Goal: Task Accomplishment & Management: Use online tool/utility

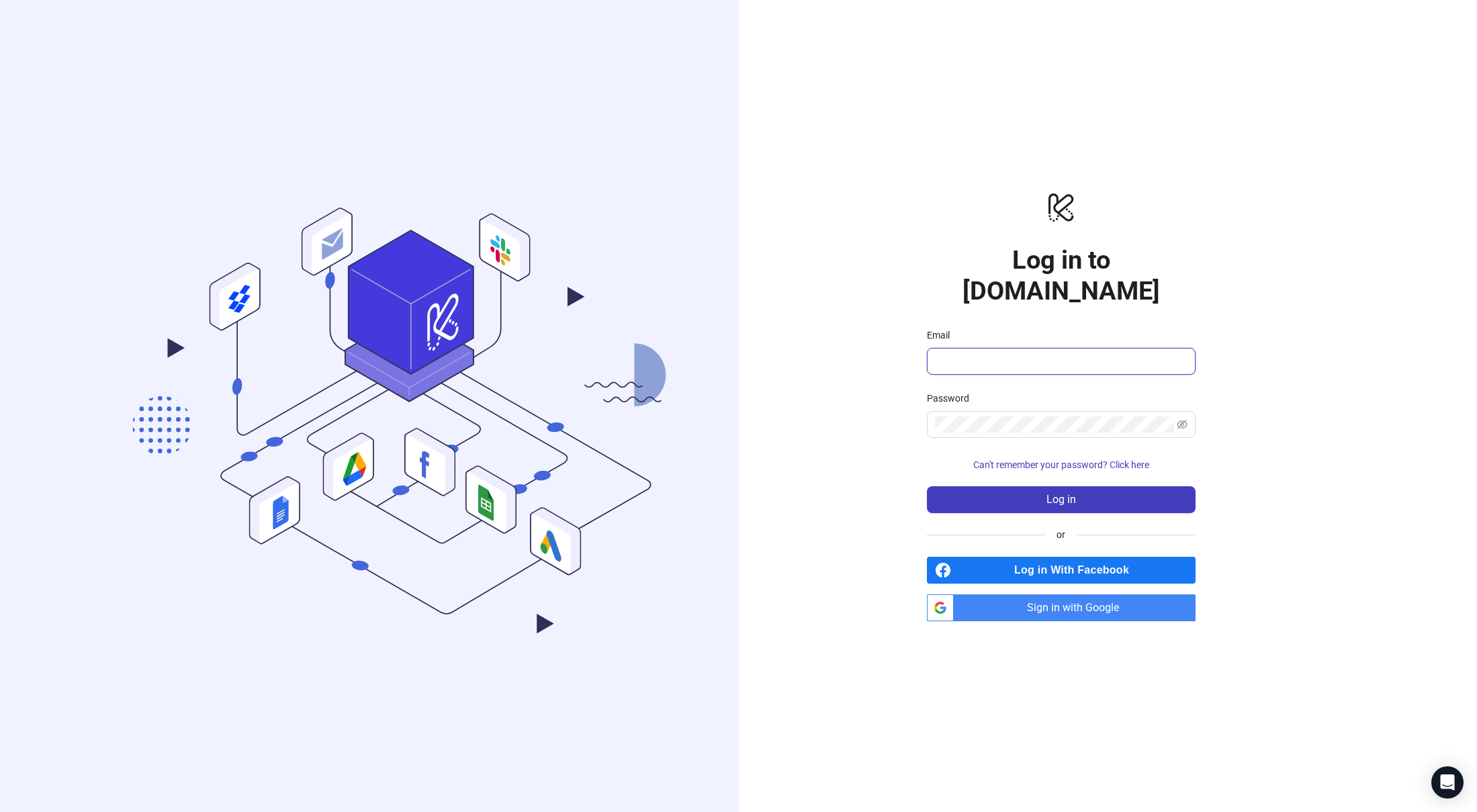
click at [985, 353] on input "Email" at bounding box center [1060, 361] width 250 height 16
type input "**********"
click at [927, 486] on button "Log in" at bounding box center [1061, 499] width 269 height 26
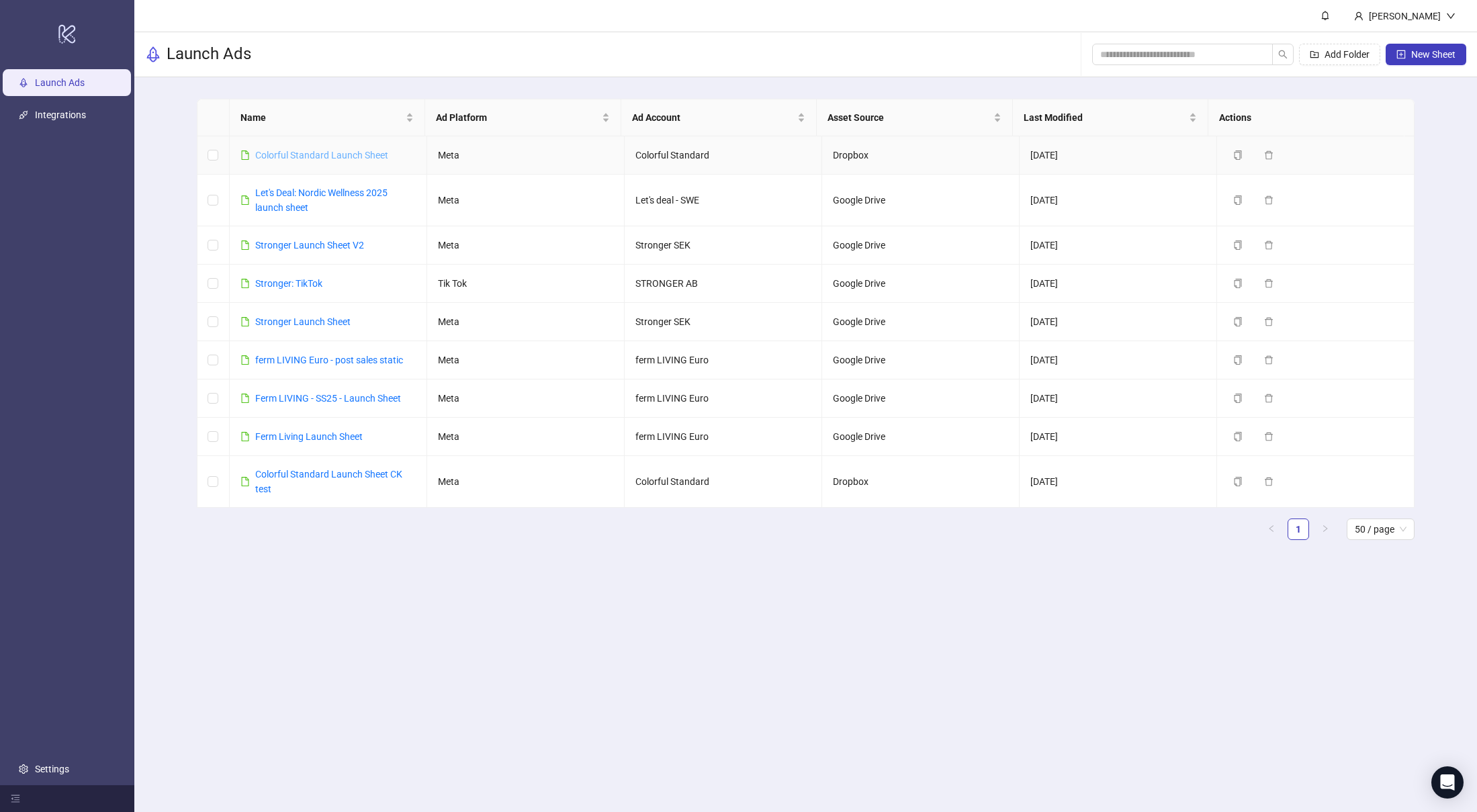
click at [334, 150] on link "Colorful Standard Launch Sheet" at bounding box center [322, 155] width 133 height 10
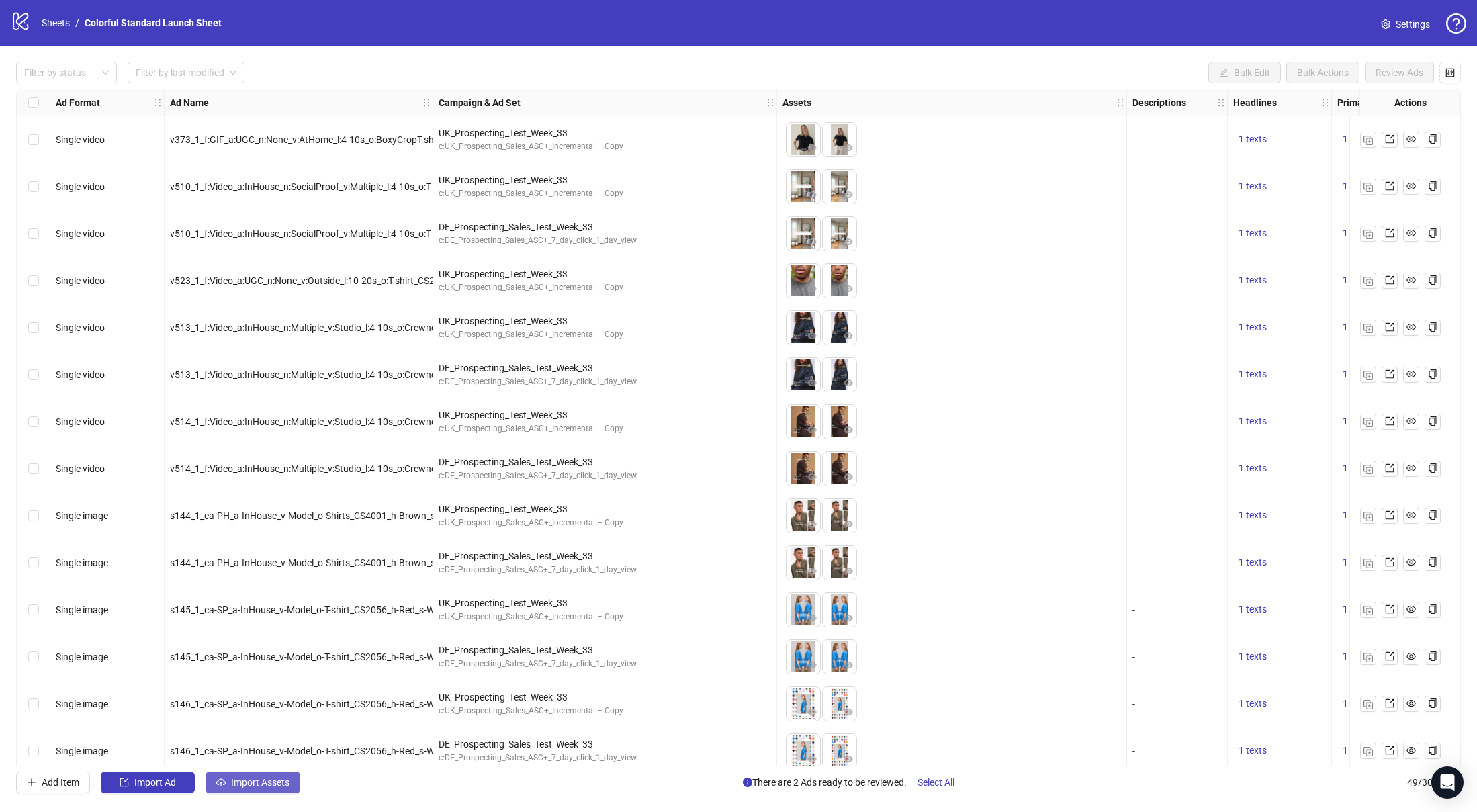
click at [255, 786] on span "Import Assets" at bounding box center [260, 782] width 59 height 10
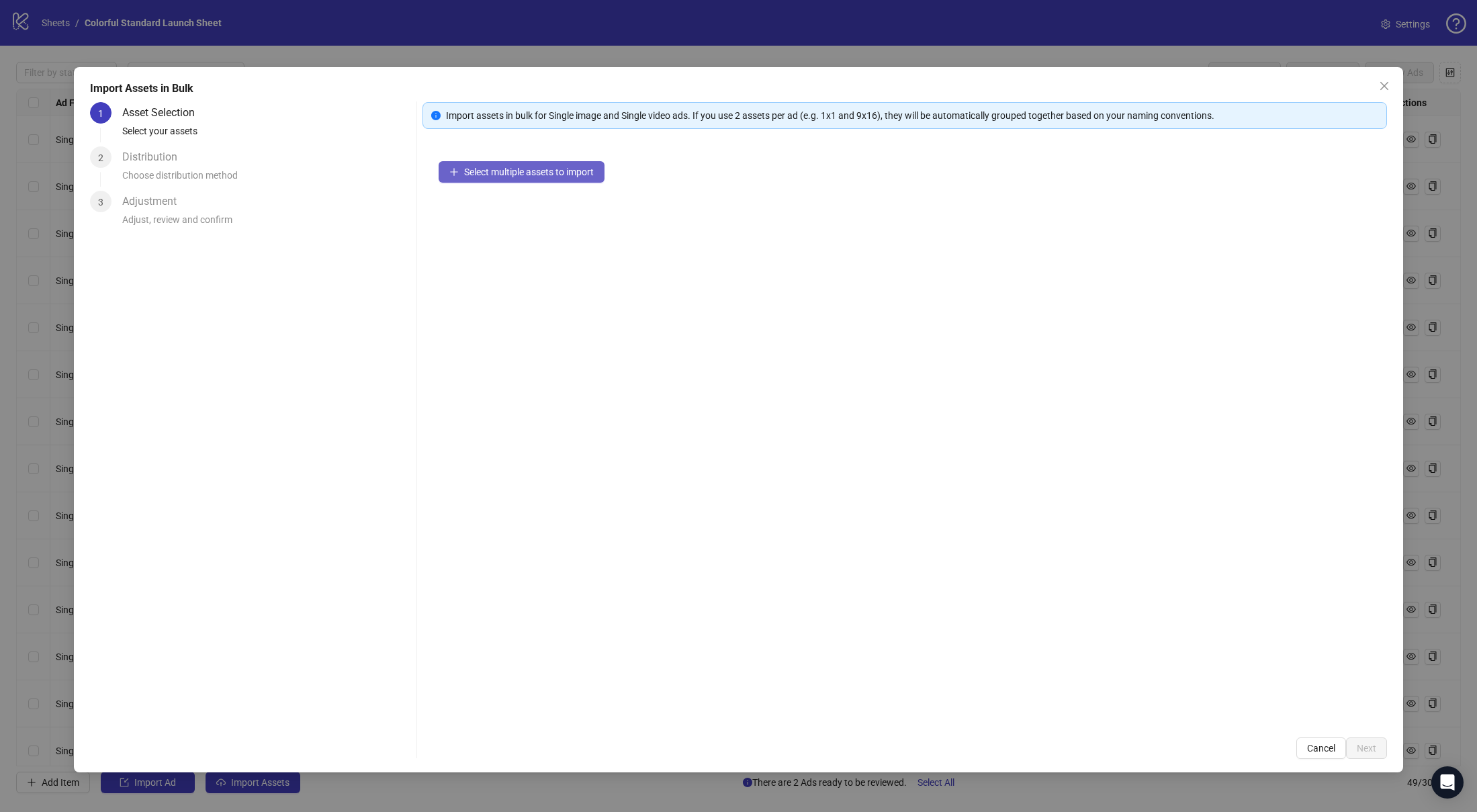
click at [490, 176] on span "Select multiple assets to import" at bounding box center [528, 171] width 129 height 10
click at [451, 176] on icon "collapsed" at bounding box center [454, 177] width 8 height 8
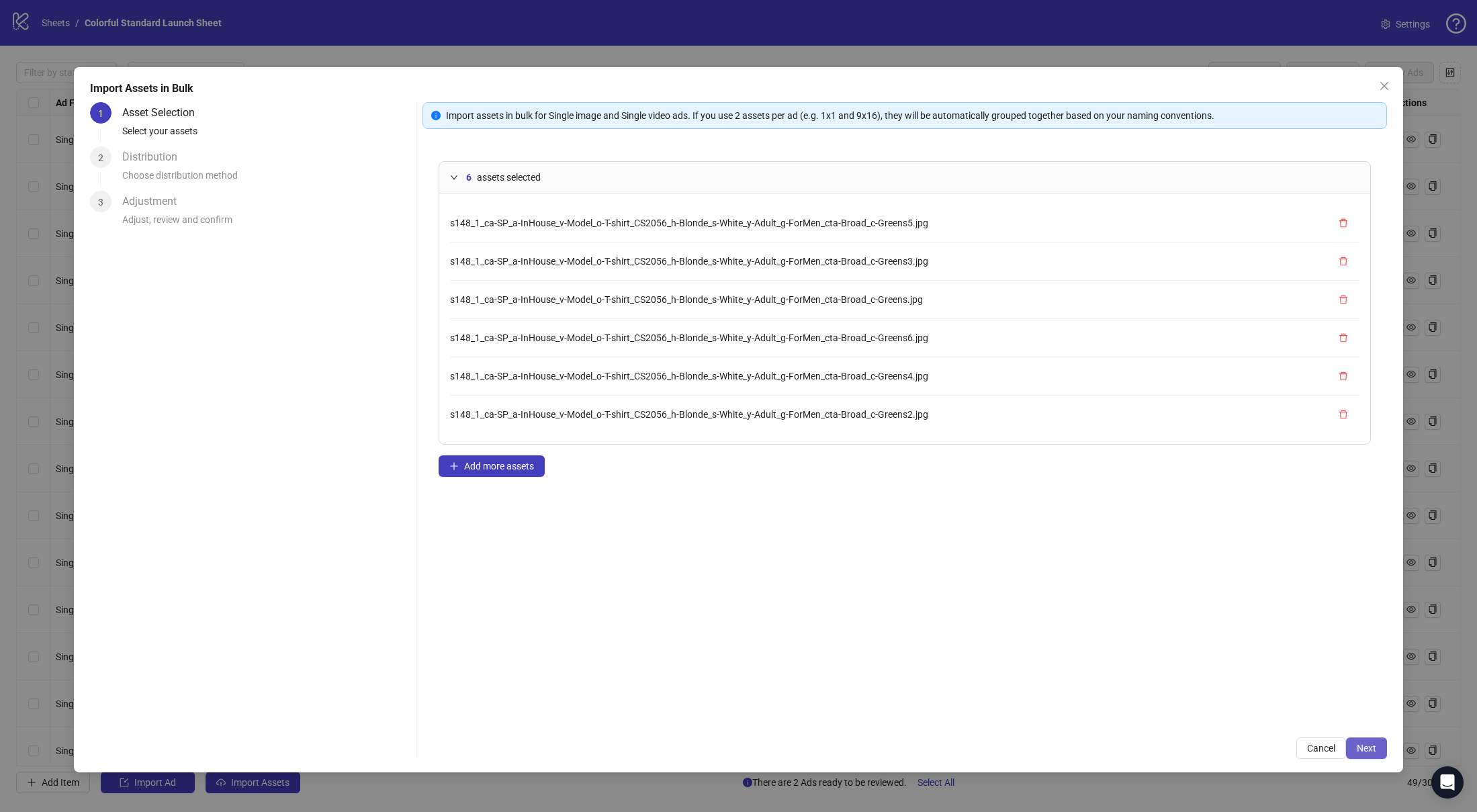
click at [1365, 749] on span "Next" at bounding box center [1366, 747] width 19 height 10
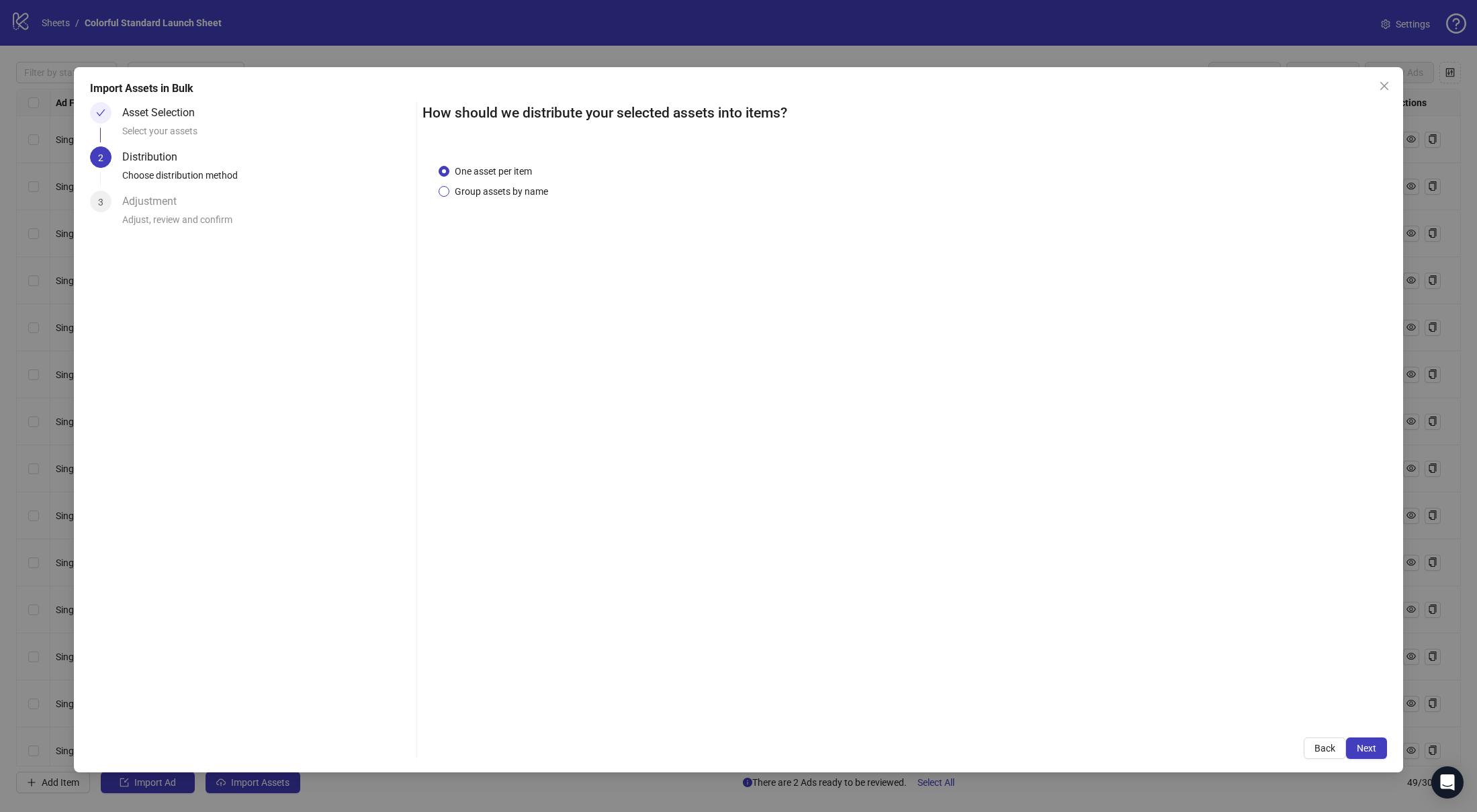
click at [528, 193] on span "Group assets by name" at bounding box center [502, 191] width 104 height 14
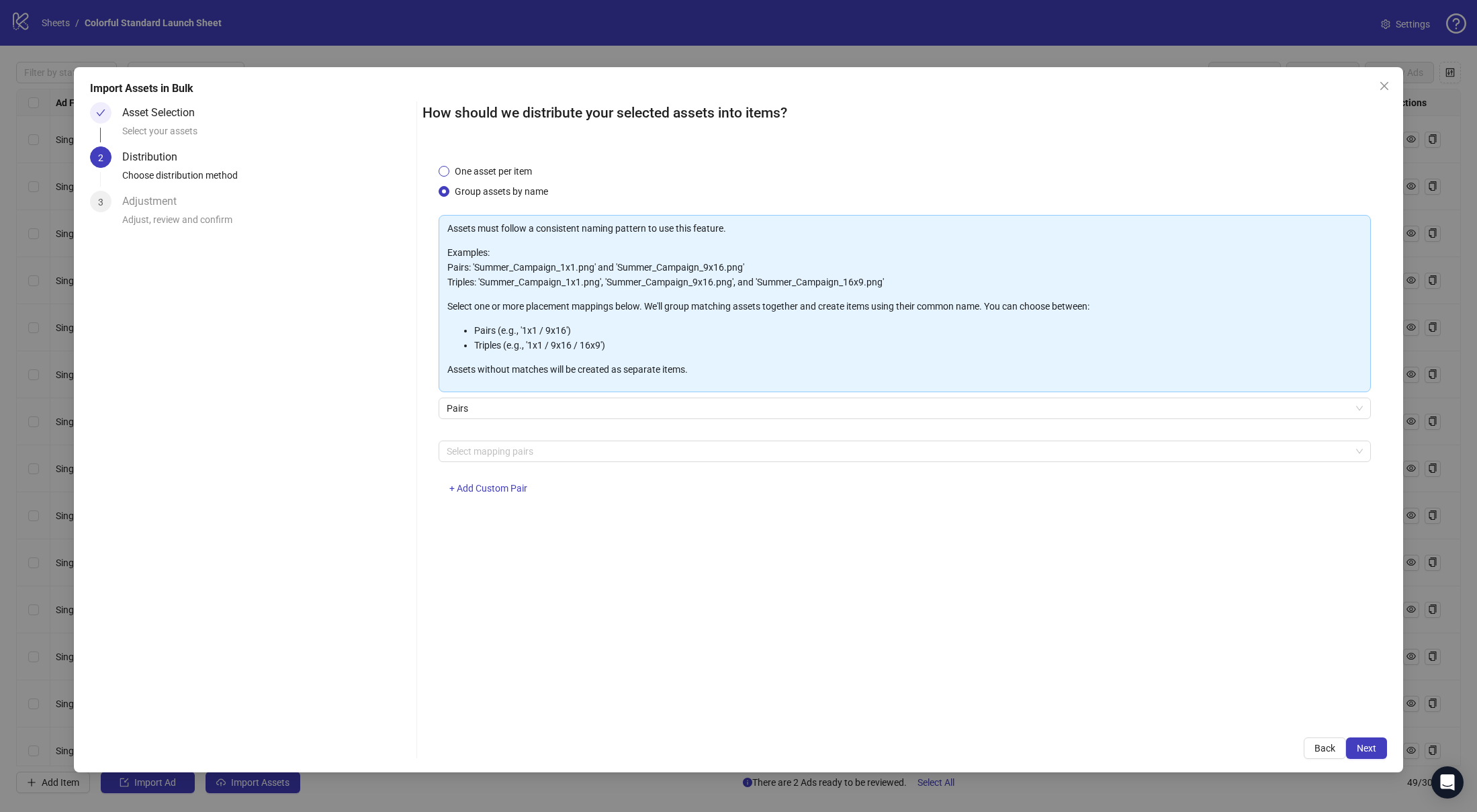
click at [462, 172] on span "One asset per item" at bounding box center [494, 171] width 88 height 14
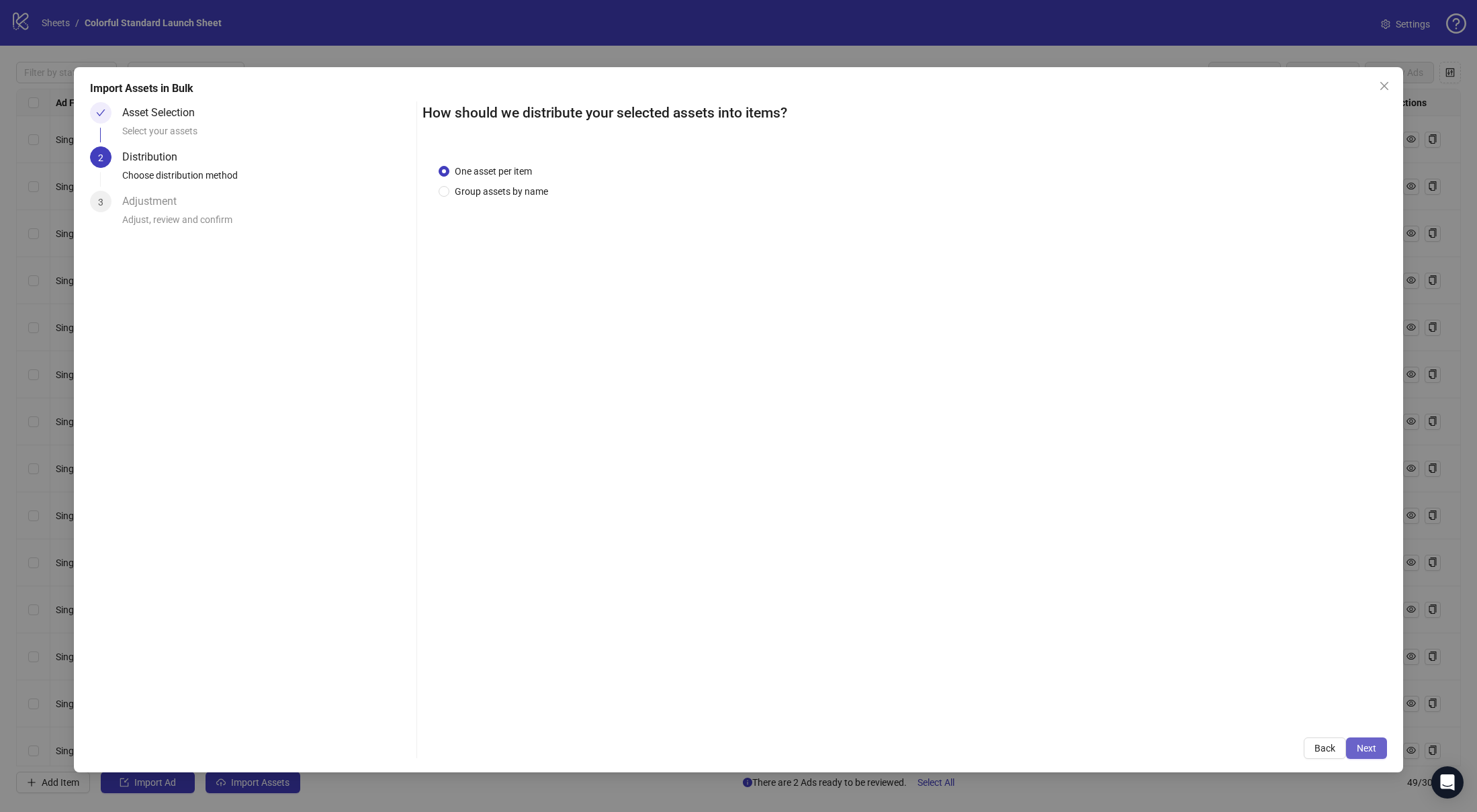
click at [1375, 750] on span "Next" at bounding box center [1366, 747] width 19 height 10
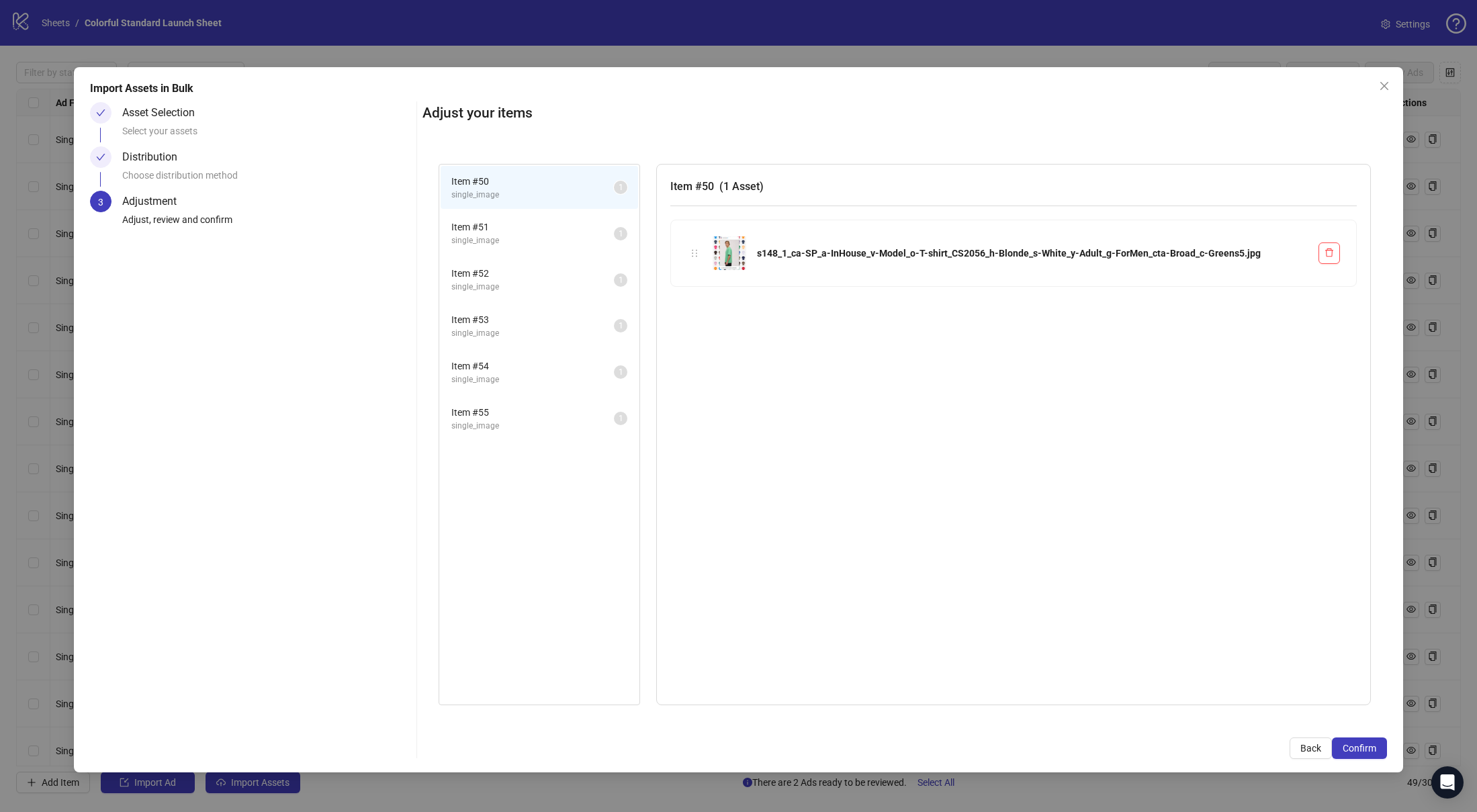
click at [483, 239] on span "single_image" at bounding box center [532, 241] width 162 height 13
click at [476, 298] on li "Item # 52 single_image 1" at bounding box center [539, 279] width 197 height 43
click at [475, 327] on div "Item # 53 single_image" at bounding box center [532, 326] width 162 height 27
click at [470, 373] on span "single_image" at bounding box center [532, 380] width 162 height 13
click at [474, 412] on span "Item # 55" at bounding box center [532, 412] width 162 height 14
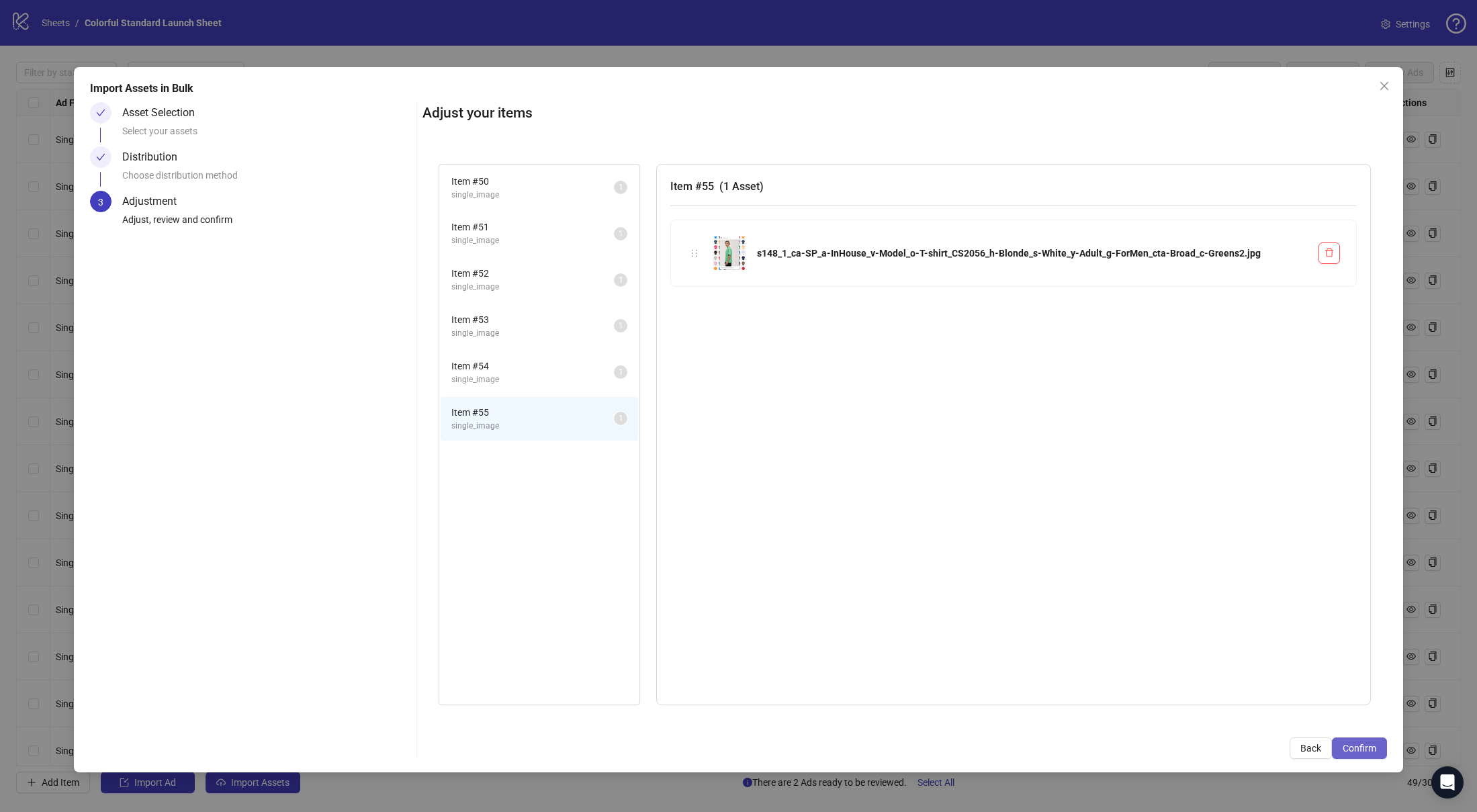
click at [1344, 749] on span "Confirm" at bounding box center [1359, 747] width 34 height 10
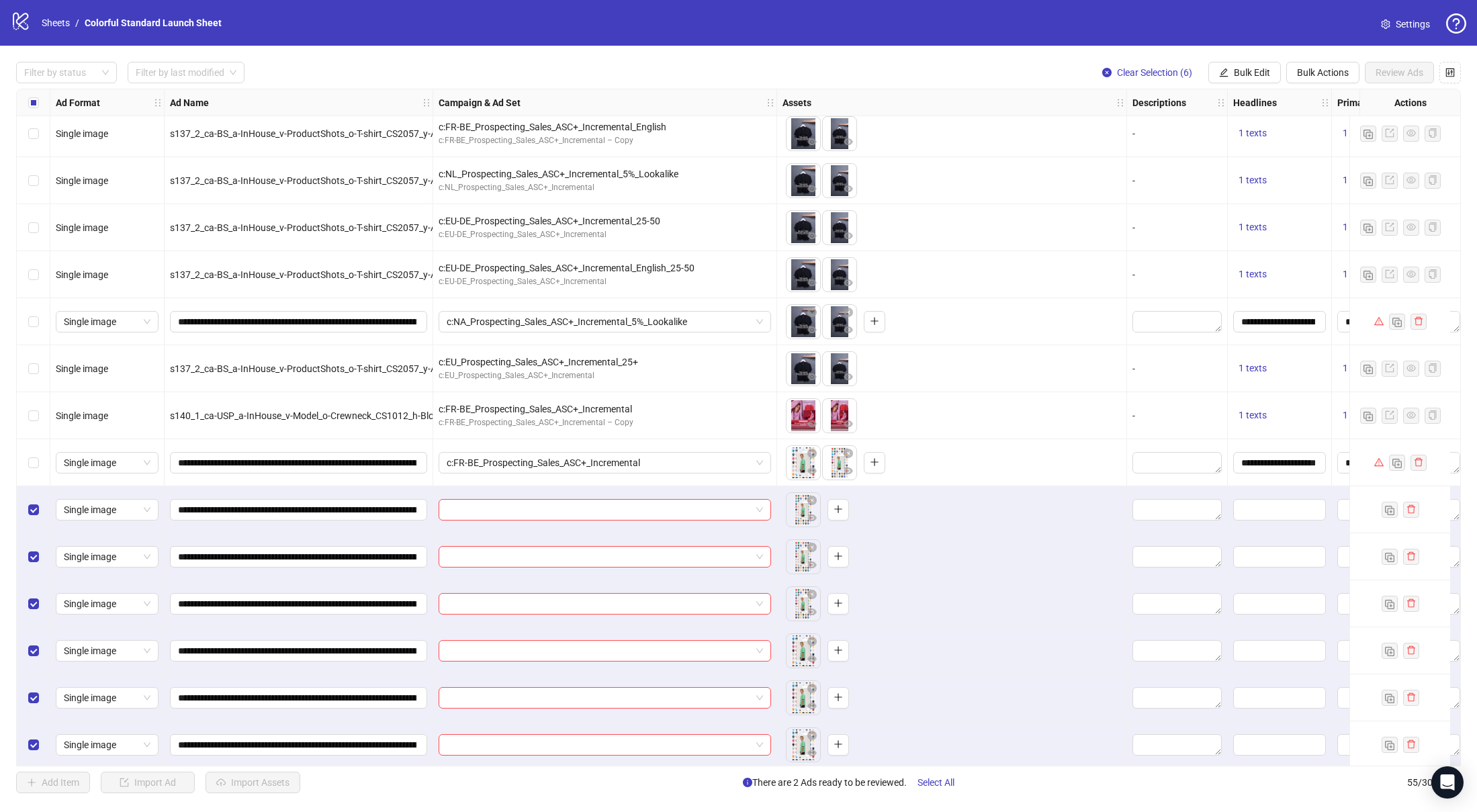
scroll to position [1941, 0]
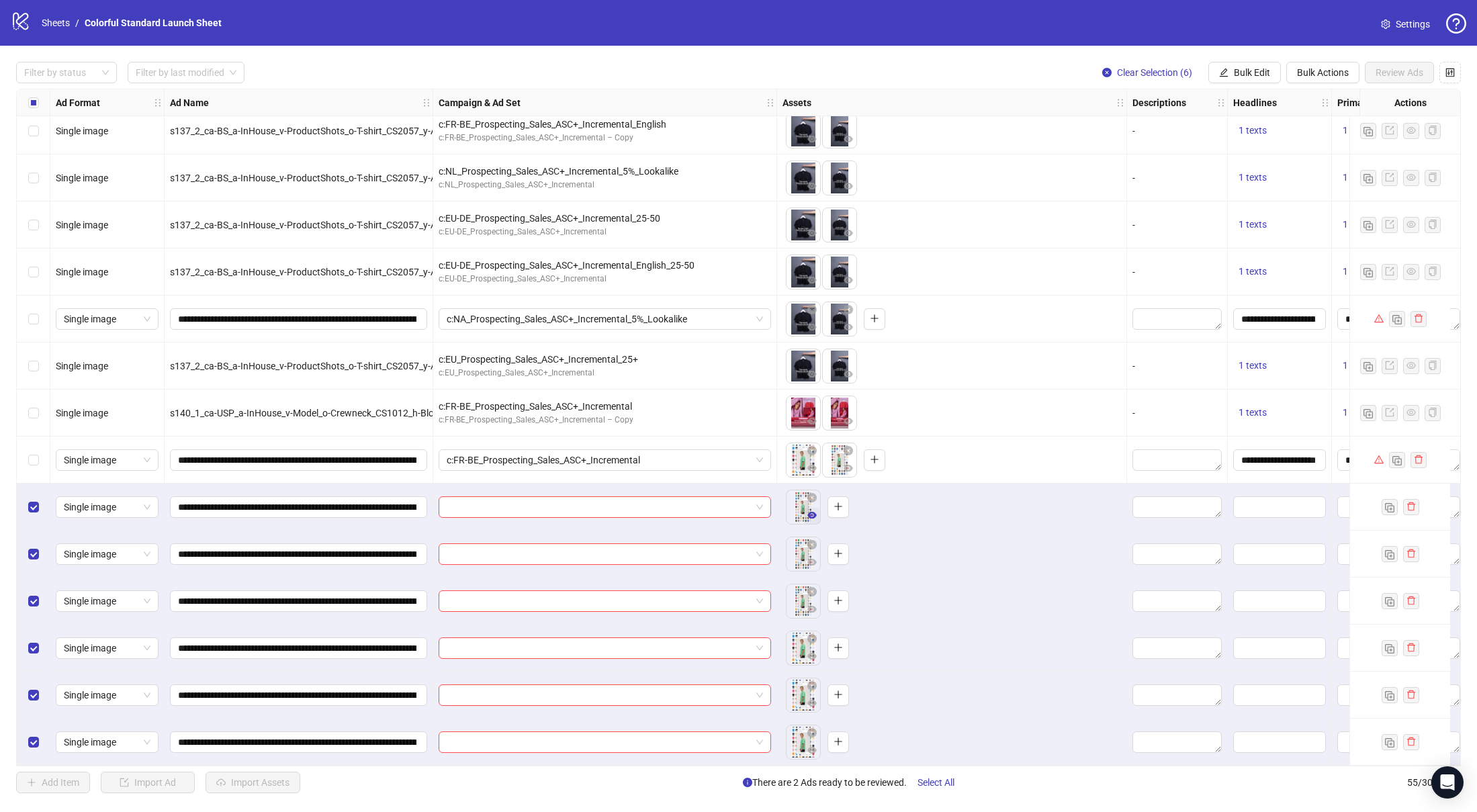
click at [809, 512] on icon "eye" at bounding box center [812, 515] width 10 height 6
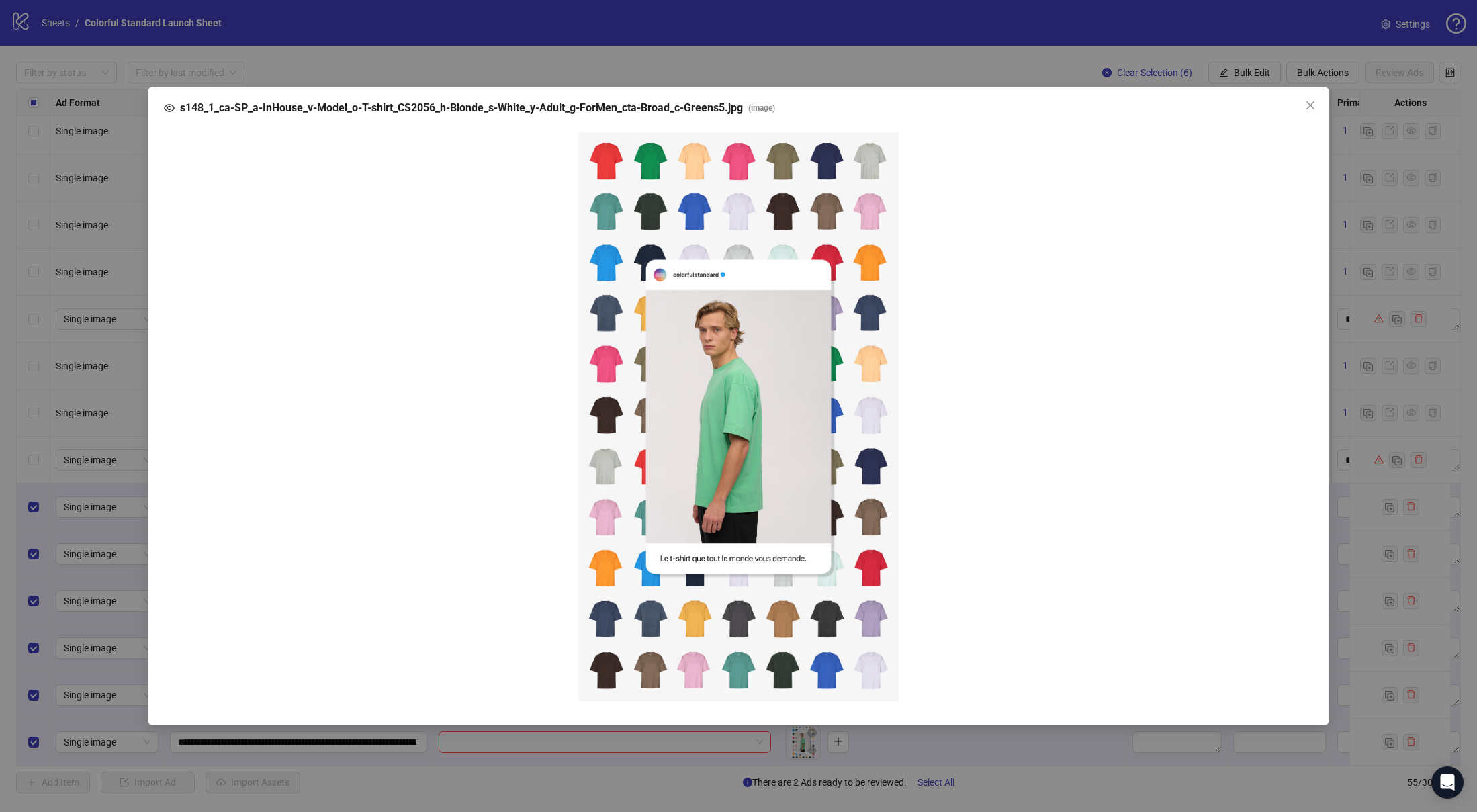
click at [104, 173] on div "s148_1_ca-SP_a-InHouse_v-Model_o-T-shirt_CS2056_h-Blonde_s-White_y-Adult_g-ForM…" at bounding box center [738, 406] width 1477 height 812
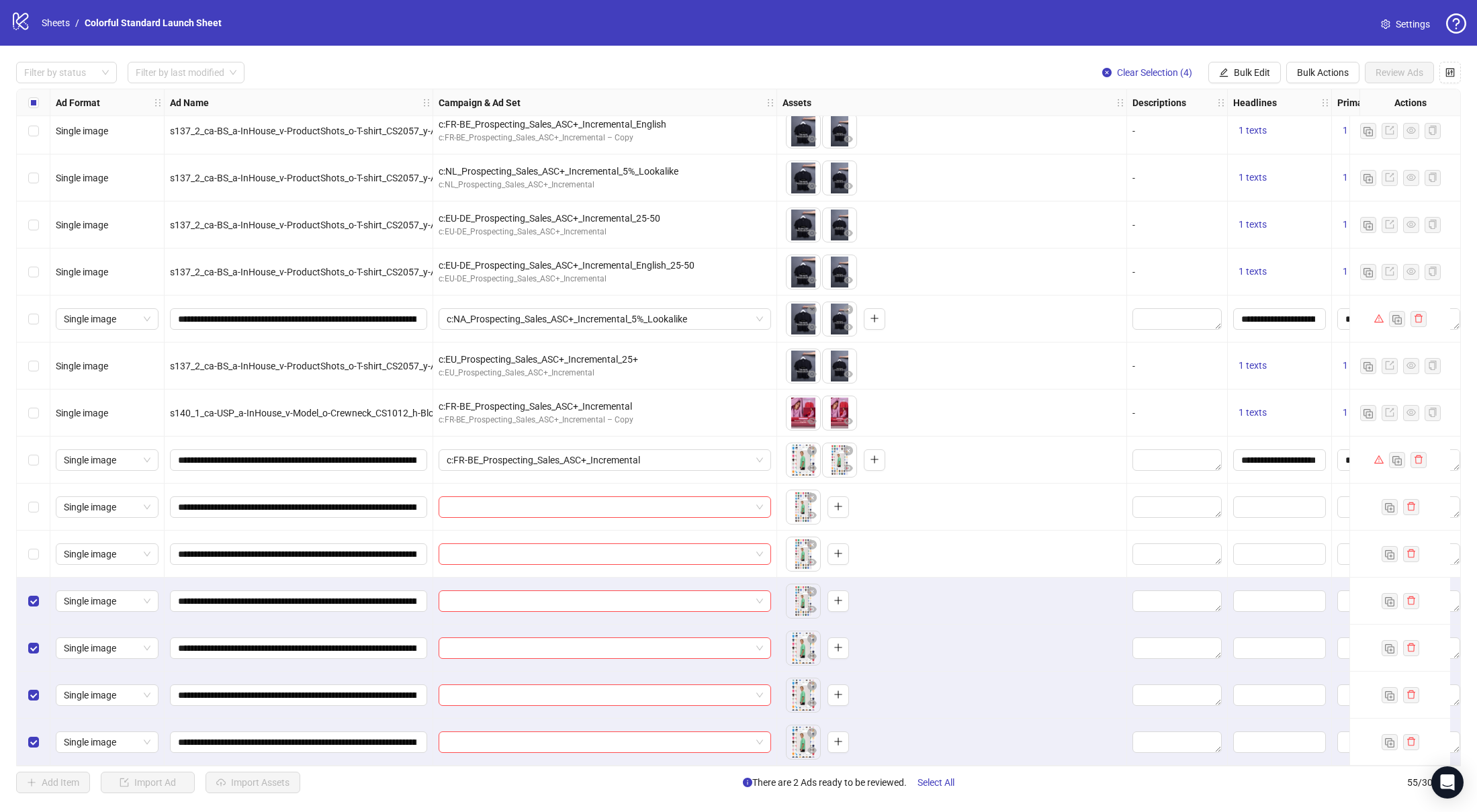
click at [33, 611] on div "Select row 52" at bounding box center [34, 601] width 34 height 47
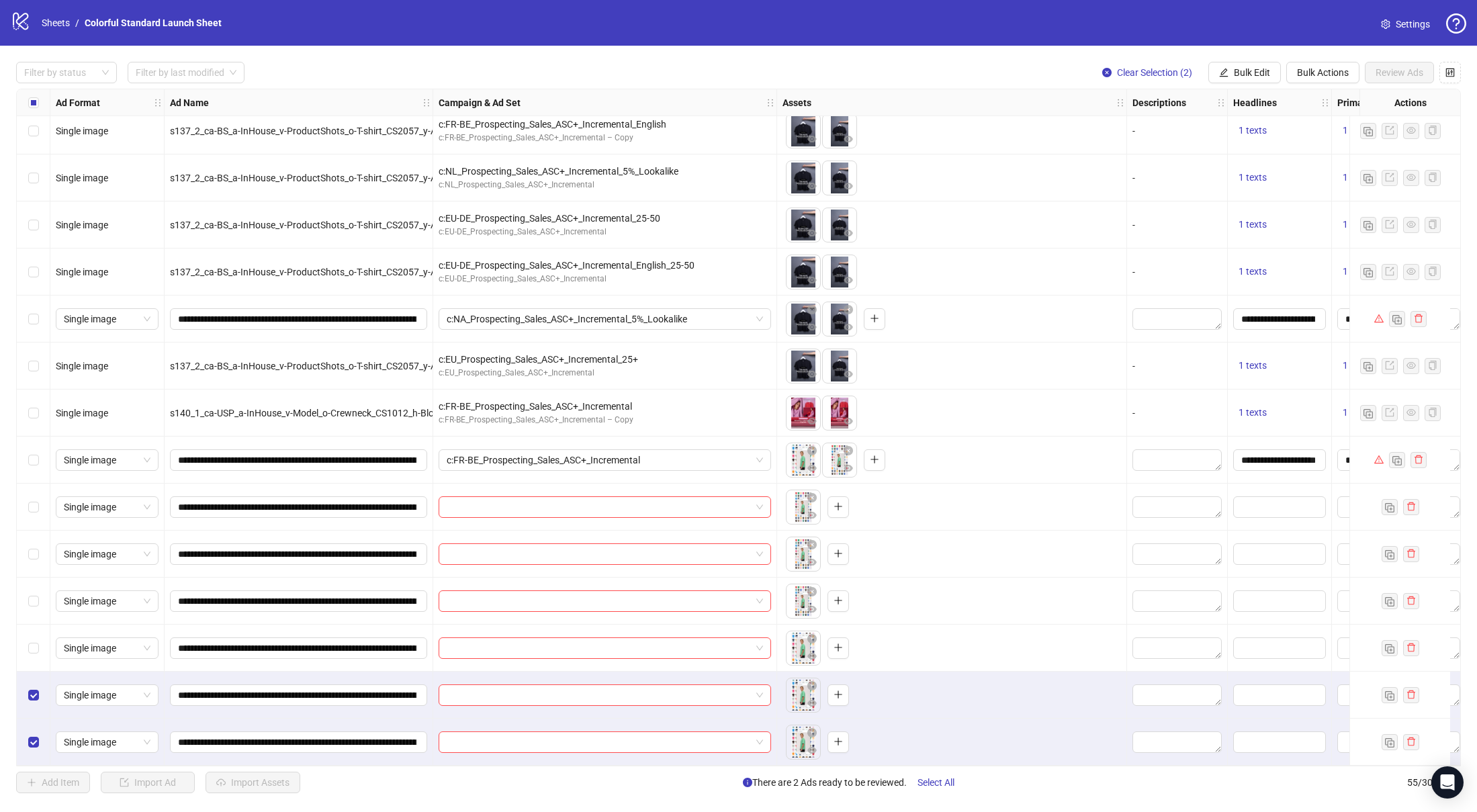
click at [33, 678] on div "Select row 54" at bounding box center [34, 695] width 34 height 47
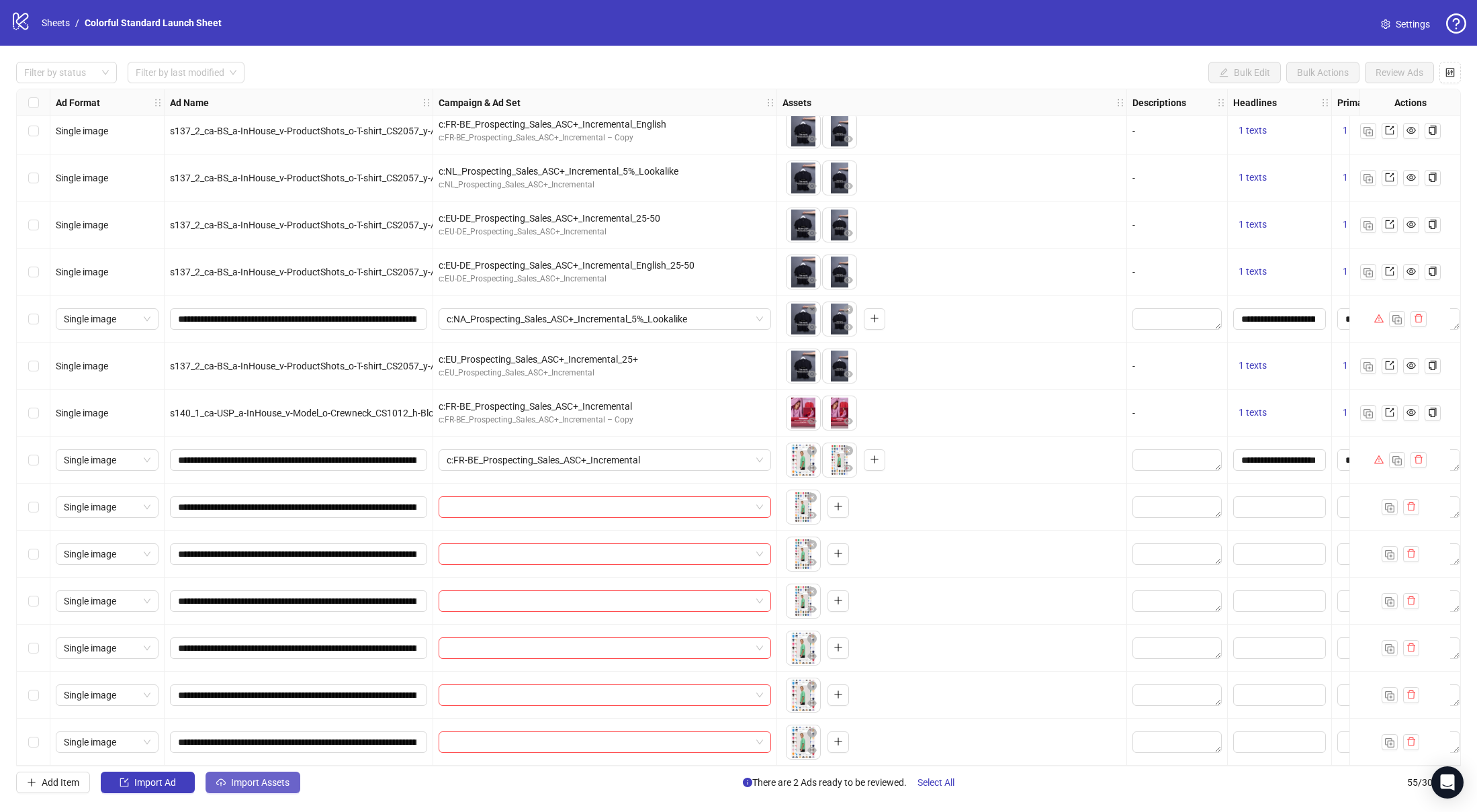
click at [249, 792] on button "Import Assets" at bounding box center [253, 782] width 95 height 22
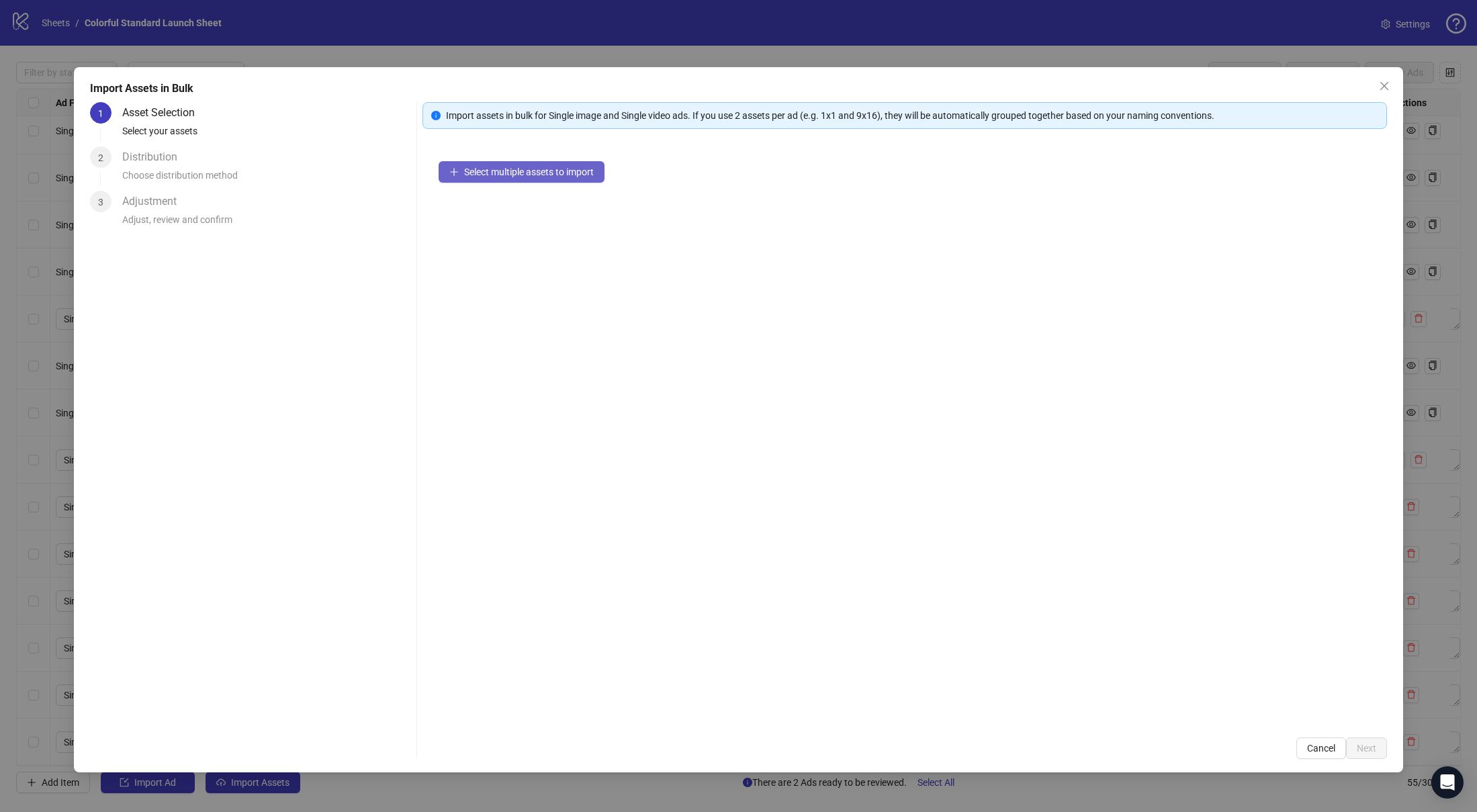
click at [485, 175] on span "Select multiple assets to import" at bounding box center [528, 171] width 129 height 10
click at [1363, 746] on span "Next" at bounding box center [1366, 747] width 19 height 10
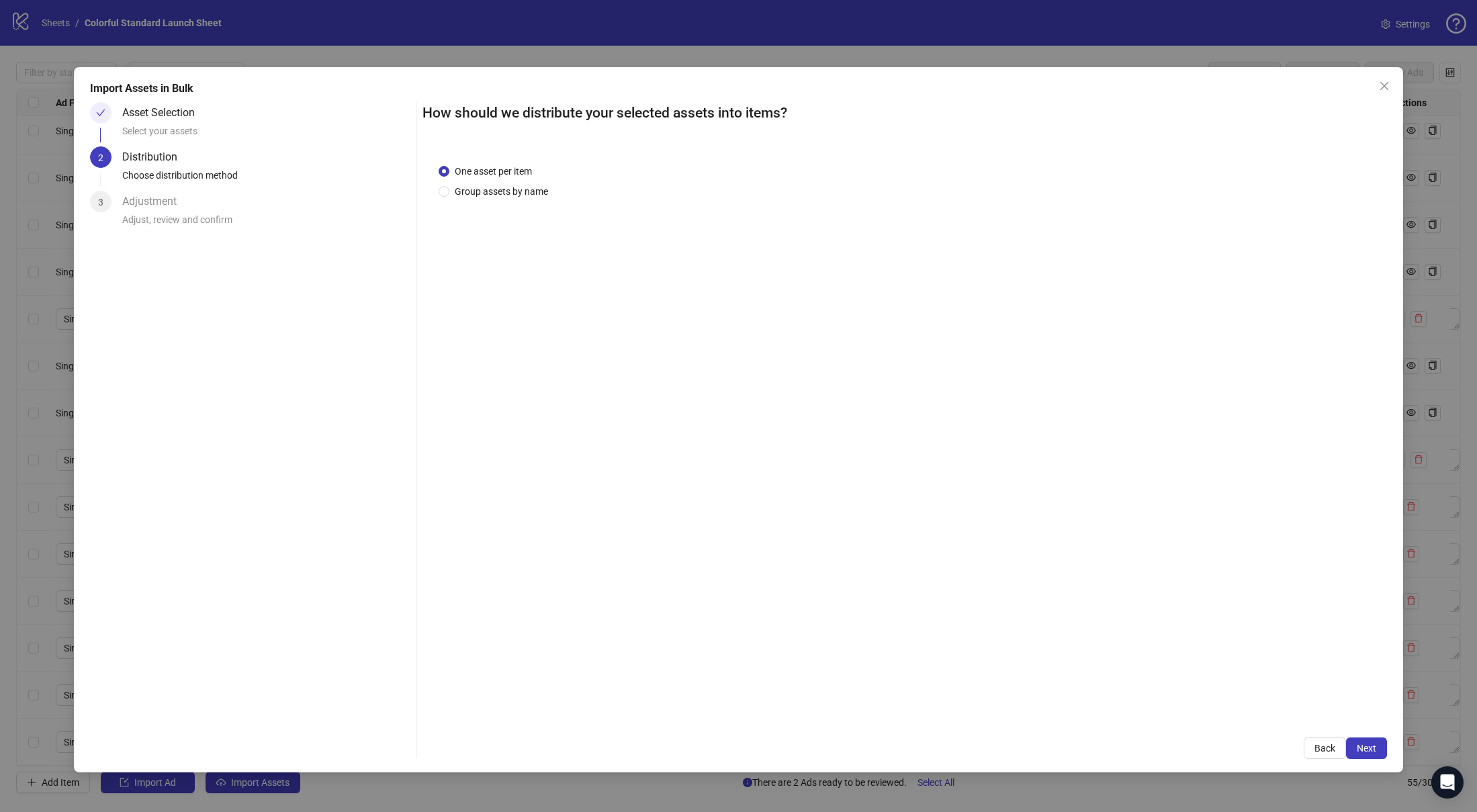
click at [1363, 746] on span "Next" at bounding box center [1366, 747] width 19 height 10
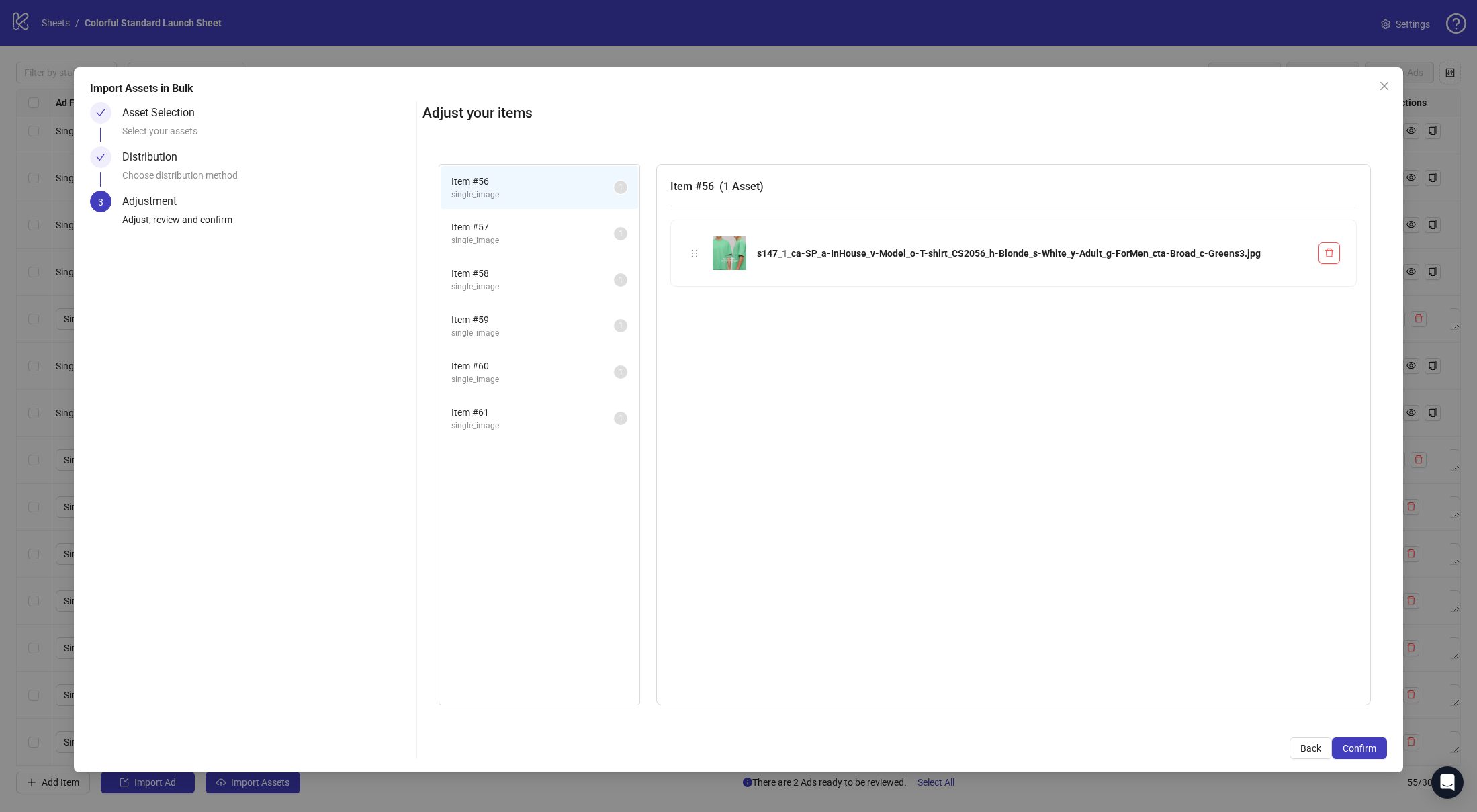
click at [1363, 746] on span "Confirm" at bounding box center [1359, 747] width 34 height 10
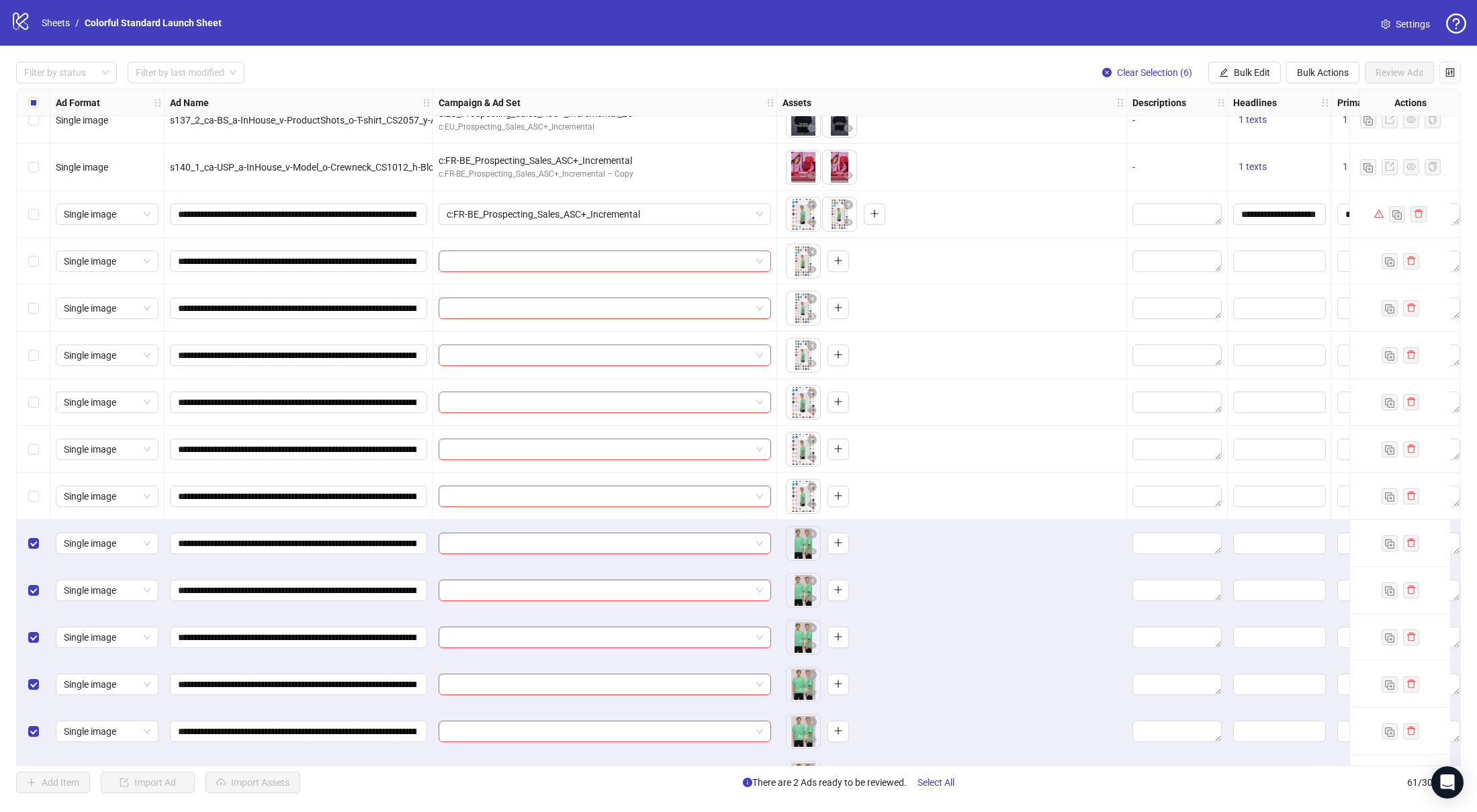
scroll to position [2223, 0]
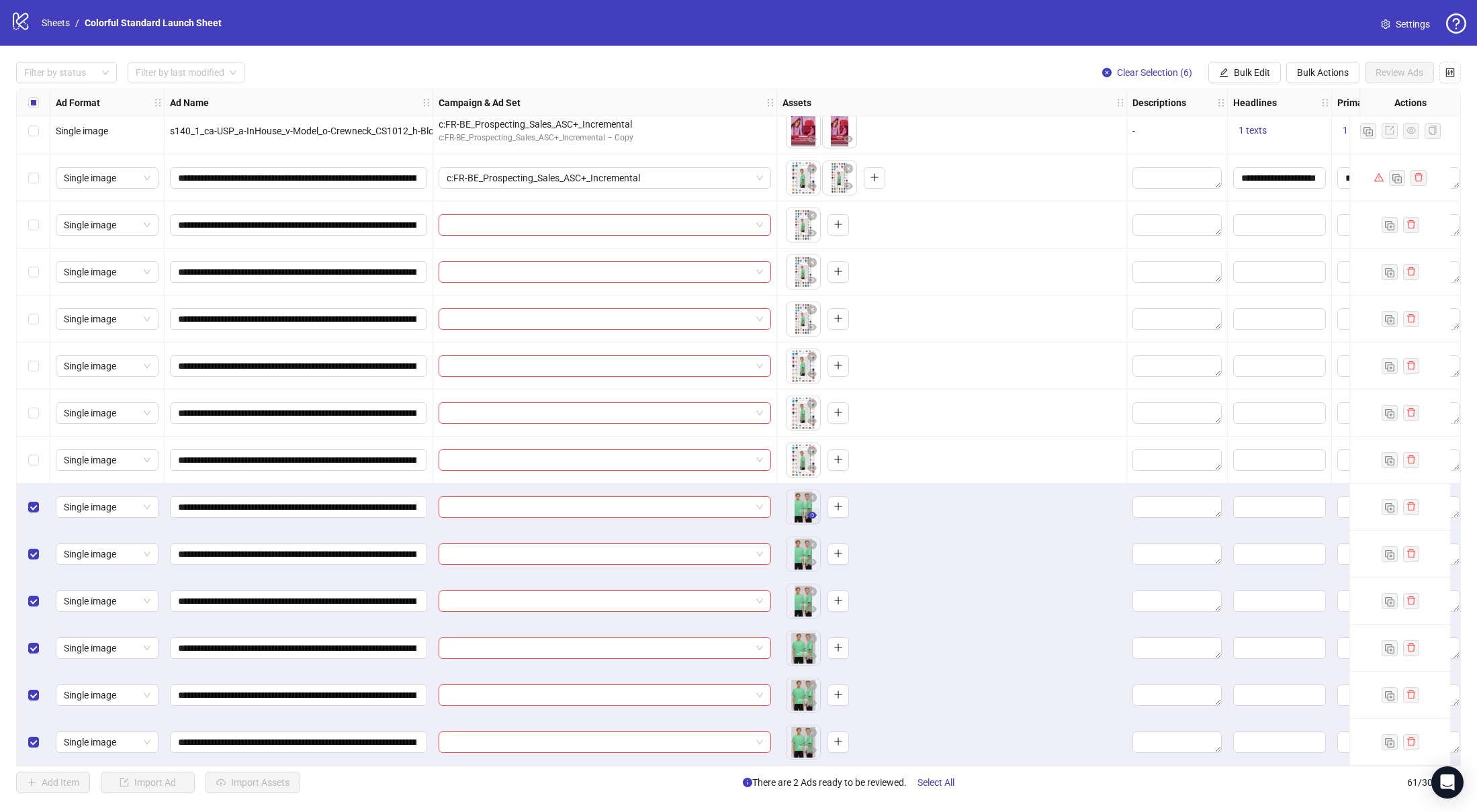
click at [813, 512] on icon "eye" at bounding box center [812, 515] width 10 height 6
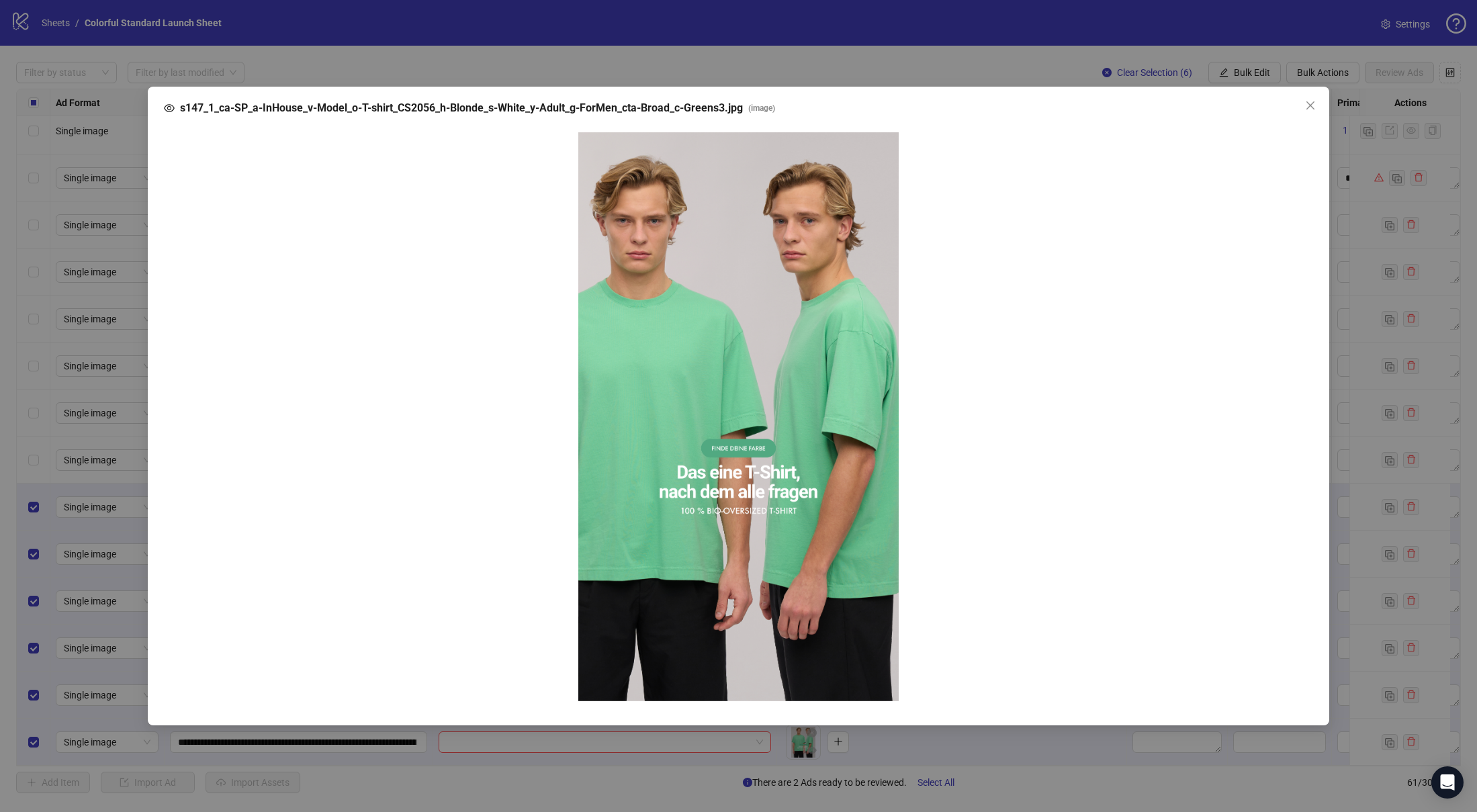
click at [1348, 674] on div "s147_1_ca-SP_a-InHouse_v-Model_o-T-shirt_CS2056_h-Blonde_s-White_y-Adult_g-ForM…" at bounding box center [738, 406] width 1477 height 812
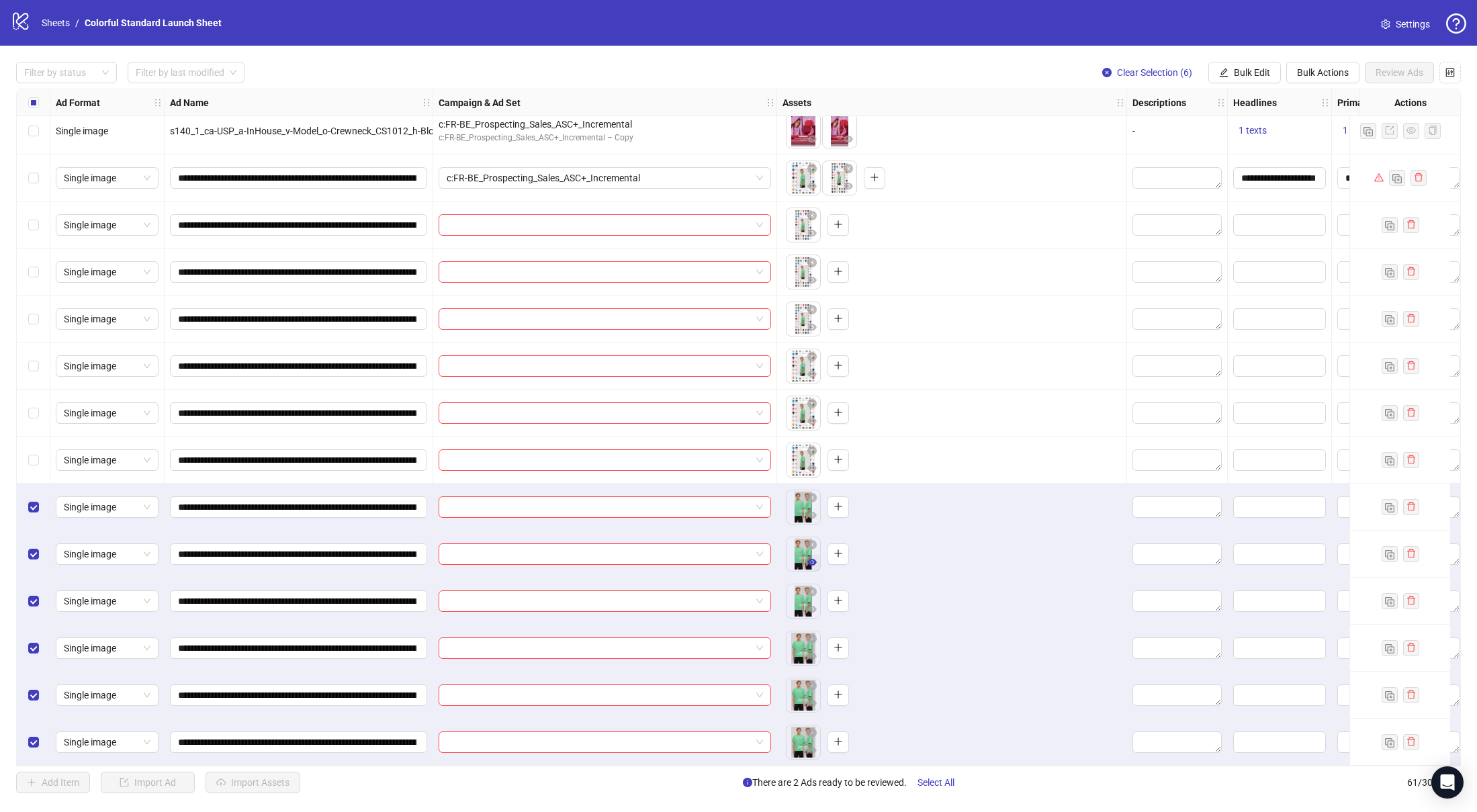
click at [812, 558] on icon "eye" at bounding box center [812, 562] width 10 height 6
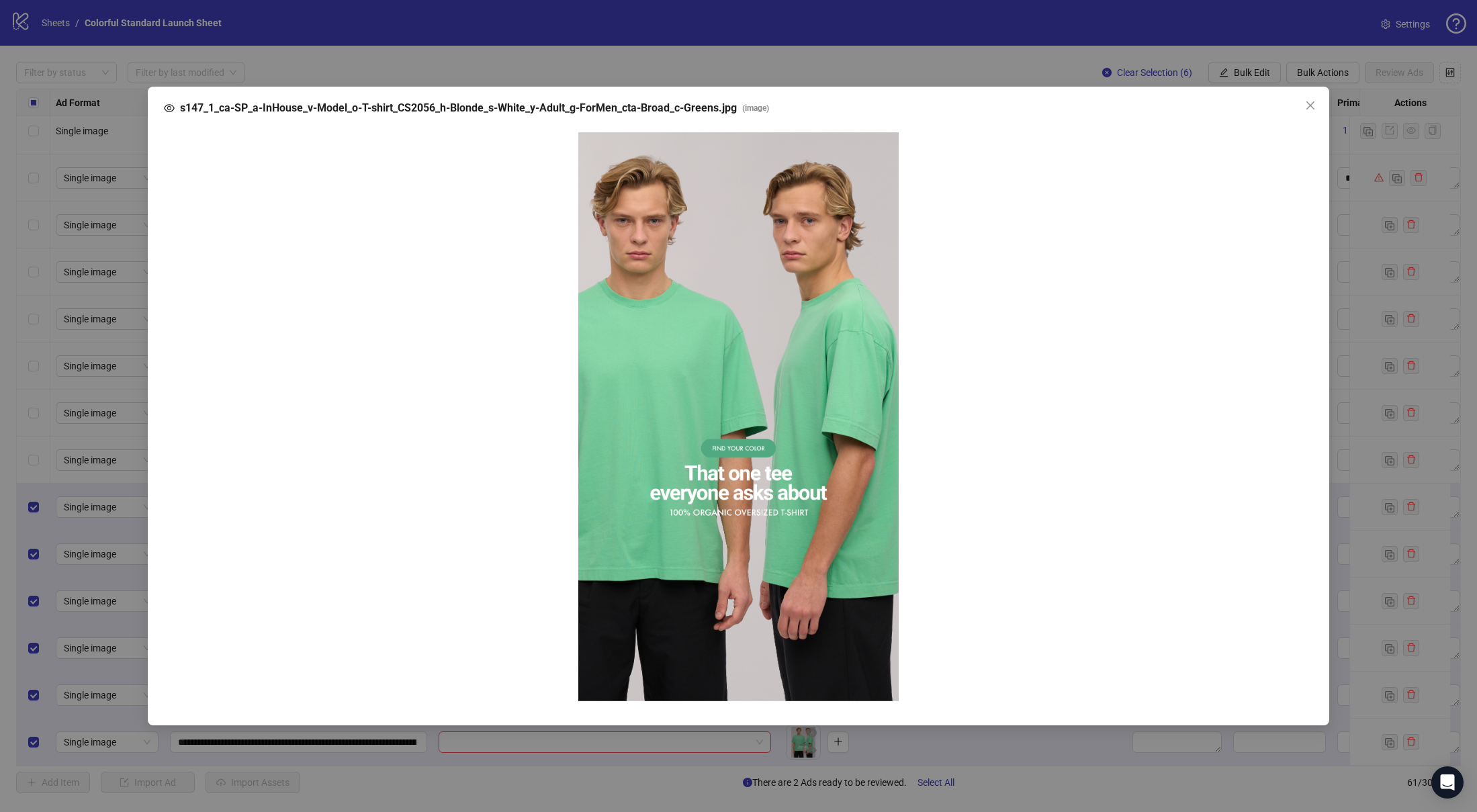
click at [1353, 323] on div "s147_1_ca-SP_a-InHouse_v-Model_o-T-shirt_CS2056_h-Blonde_s-White_y-Adult_g-ForM…" at bounding box center [738, 406] width 1477 height 812
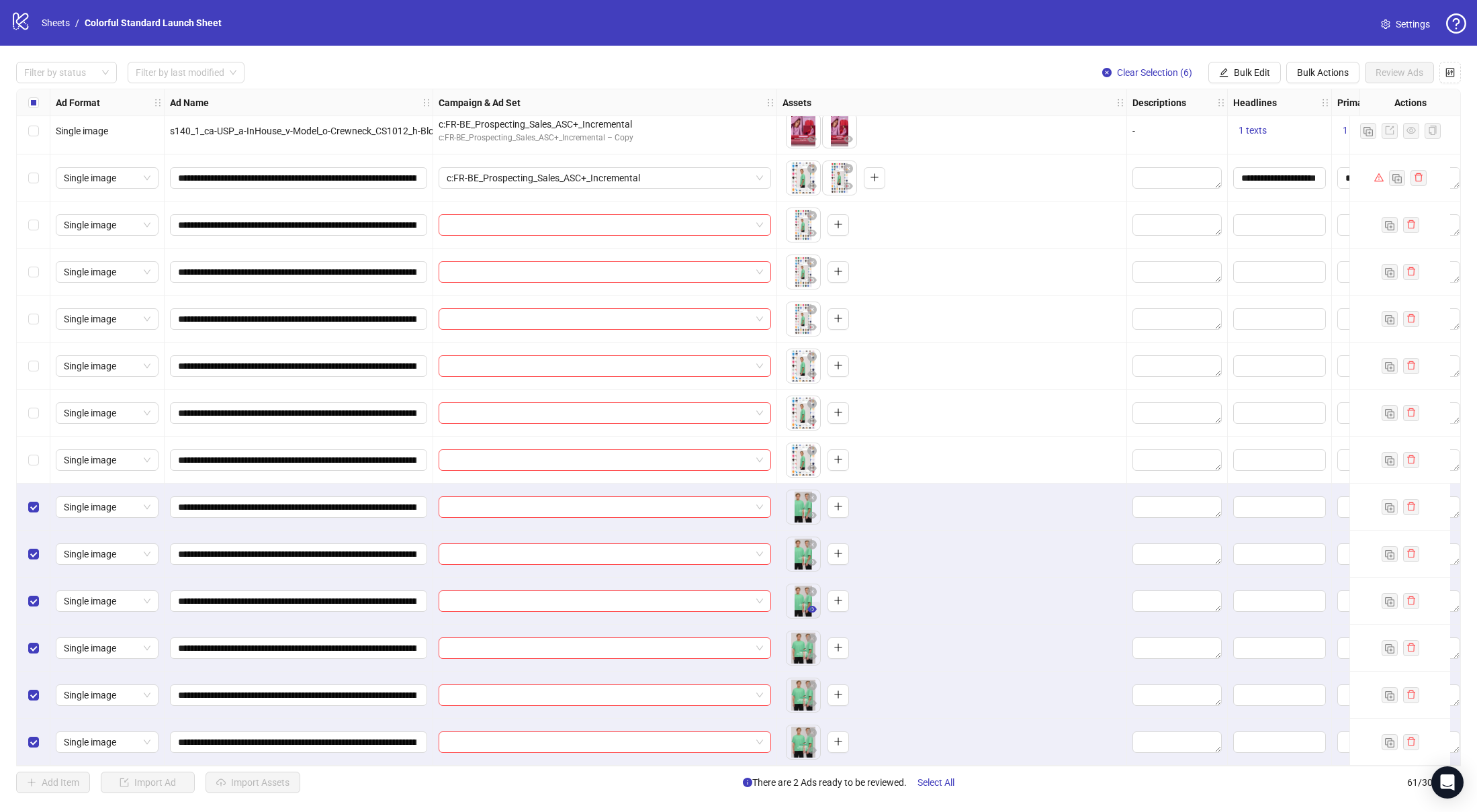
click at [810, 606] on icon "eye" at bounding box center [812, 609] width 10 height 6
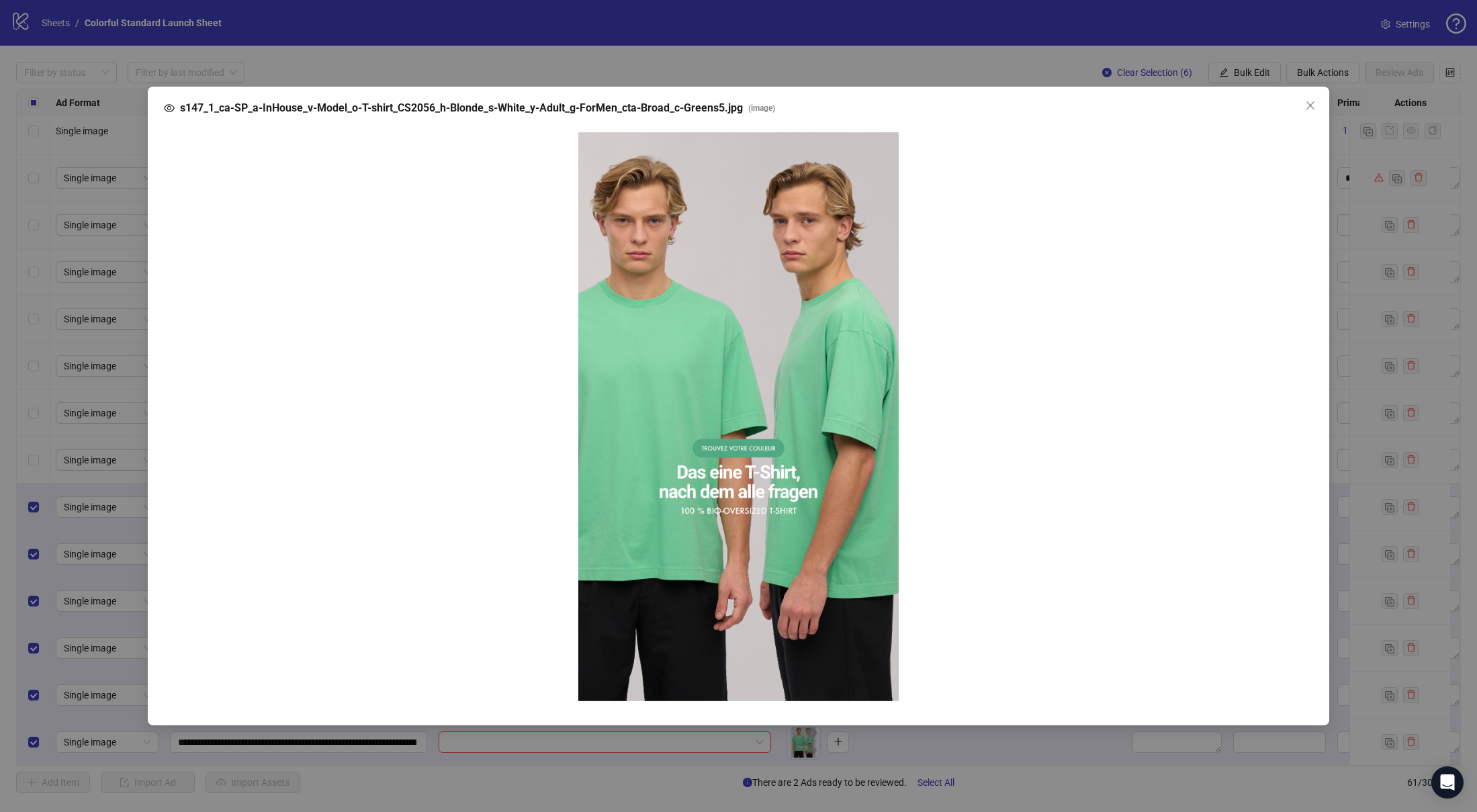
click at [155, 51] on div "s147_1_ca-SP_a-InHouse_v-Model_o-T-shirt_CS2056_h-Blonde_s-White_y-Adult_g-ForM…" at bounding box center [738, 406] width 1477 height 812
